Goal: Information Seeking & Learning: Learn about a topic

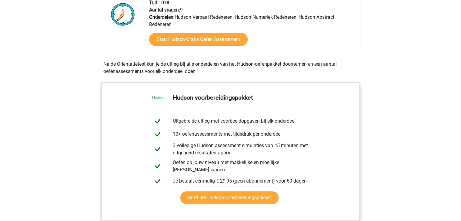
scroll to position [160, 0]
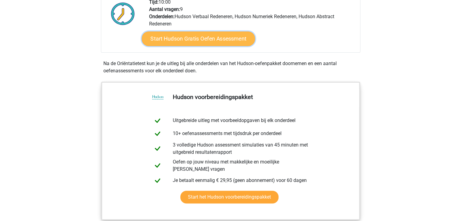
click at [217, 41] on link "Start Hudson Gratis Oefen Assessment" at bounding box center [197, 39] width 113 height 15
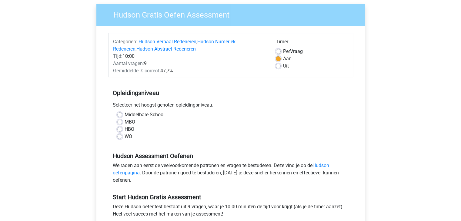
scroll to position [51, 0]
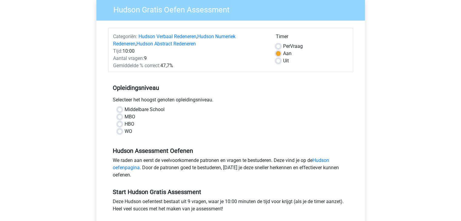
click at [126, 131] on label "WO" at bounding box center [128, 131] width 8 height 7
click at [122, 131] on input "WO" at bounding box center [119, 131] width 5 height 6
radio input "true"
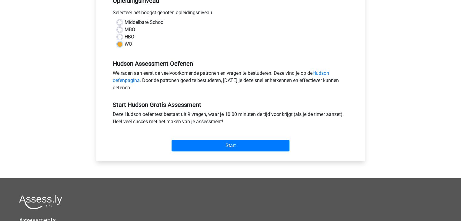
scroll to position [139, 0]
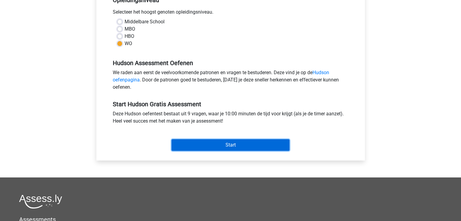
click at [204, 145] on input "Start" at bounding box center [230, 145] width 118 height 12
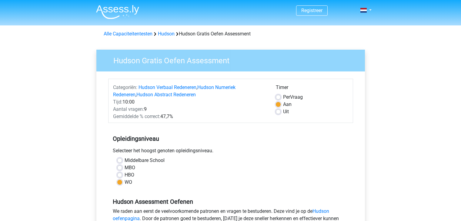
scroll to position [139, 0]
